Goal: Find specific page/section: Find specific page/section

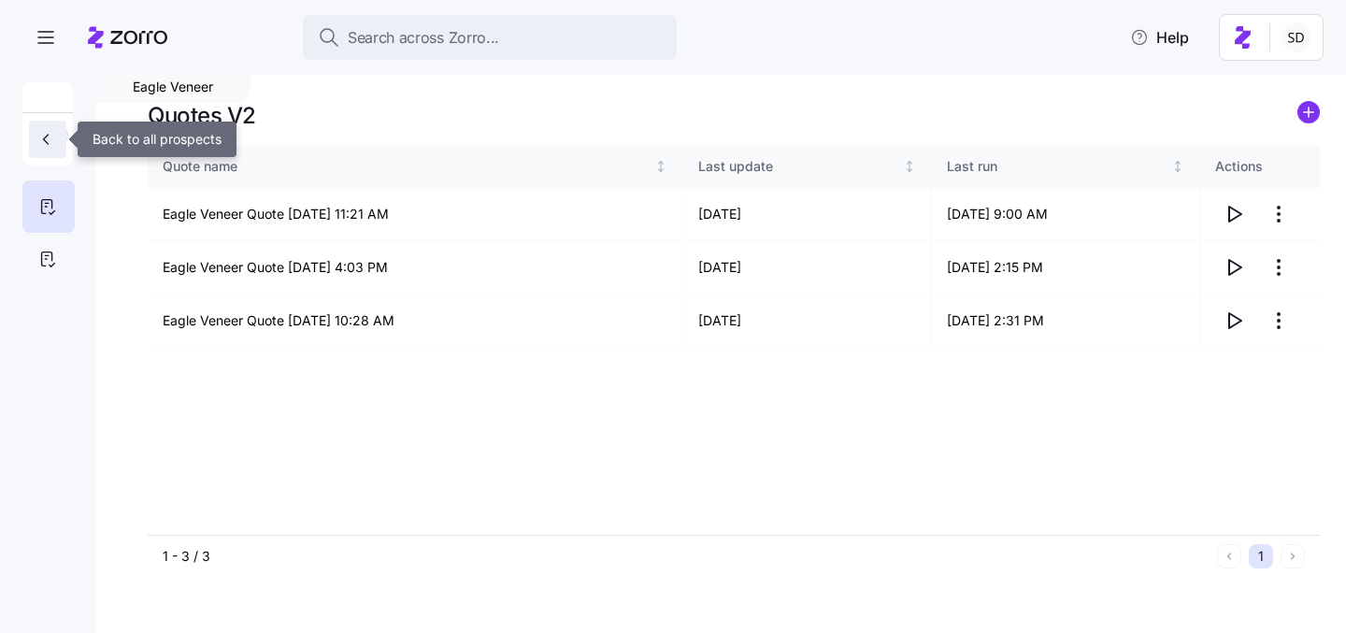
click at [44, 147] on icon "button" at bounding box center [45, 139] width 19 height 19
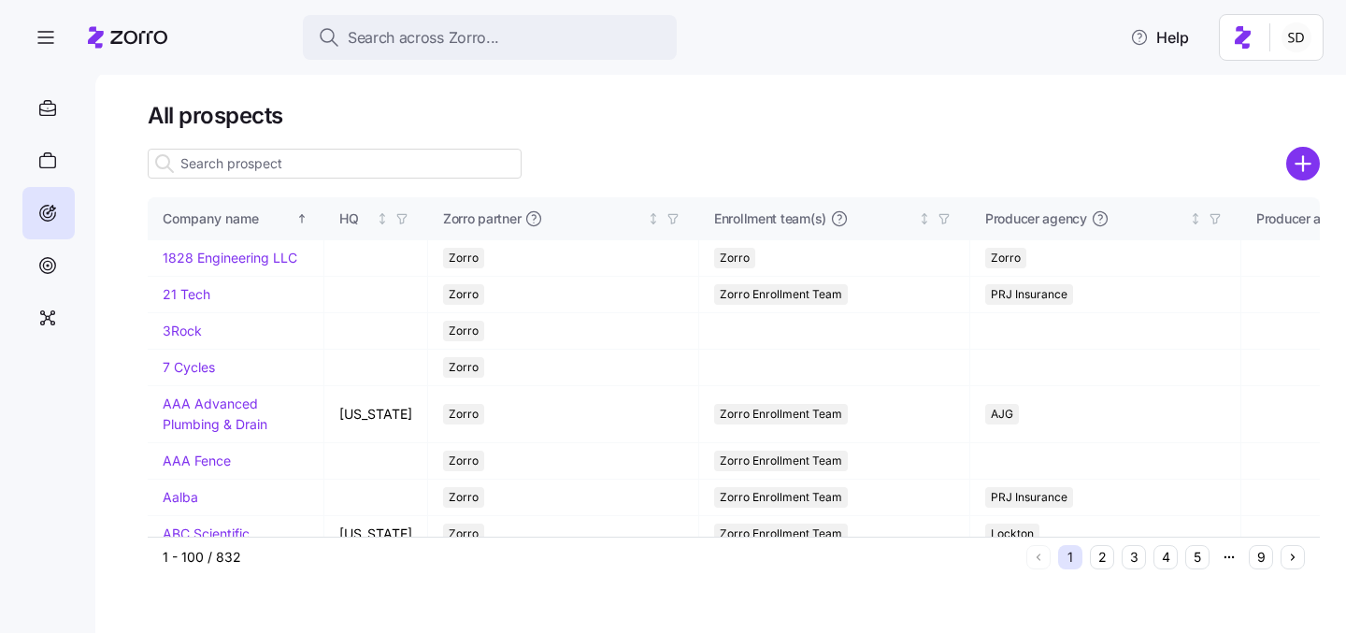
click at [228, 163] on input at bounding box center [335, 164] width 374 height 30
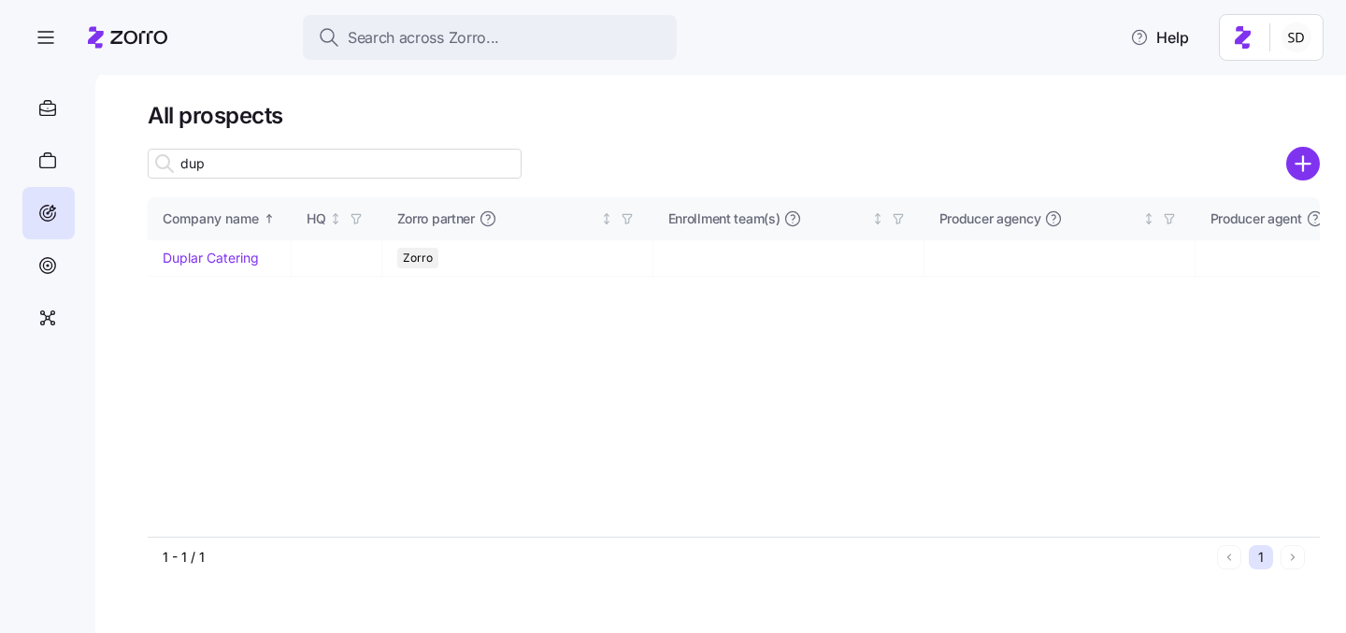
type input "dup"
